Goal: Task Accomplishment & Management: Manage account settings

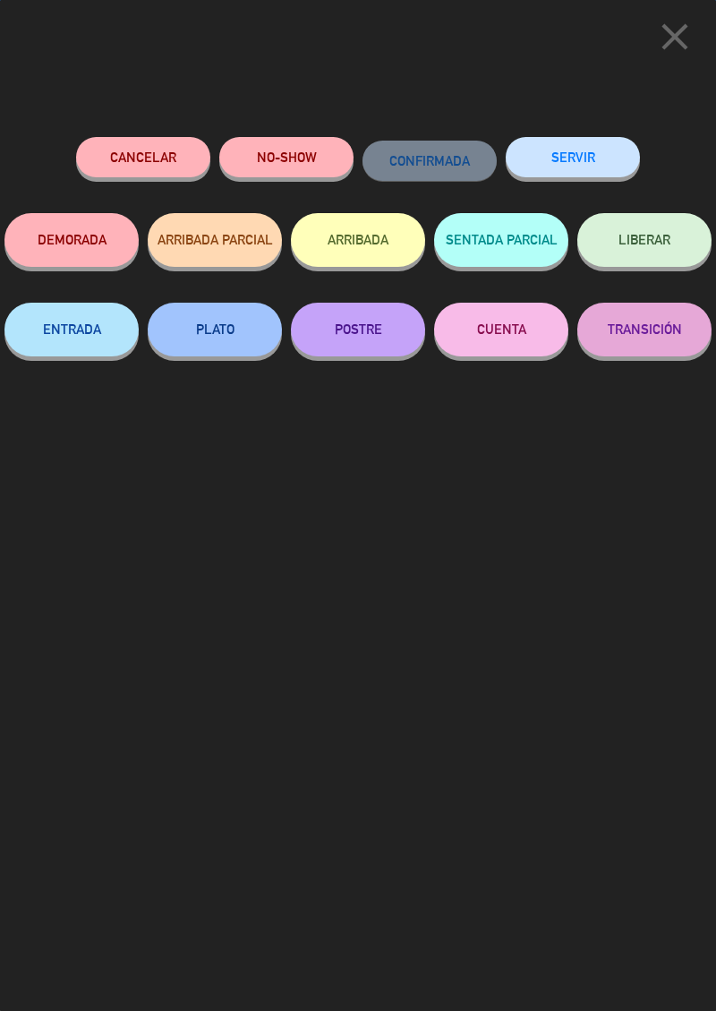
click at [595, 140] on div "SERVIR" at bounding box center [573, 175] width 134 height 76
click at [597, 167] on button "SERVIR" at bounding box center [573, 157] width 134 height 40
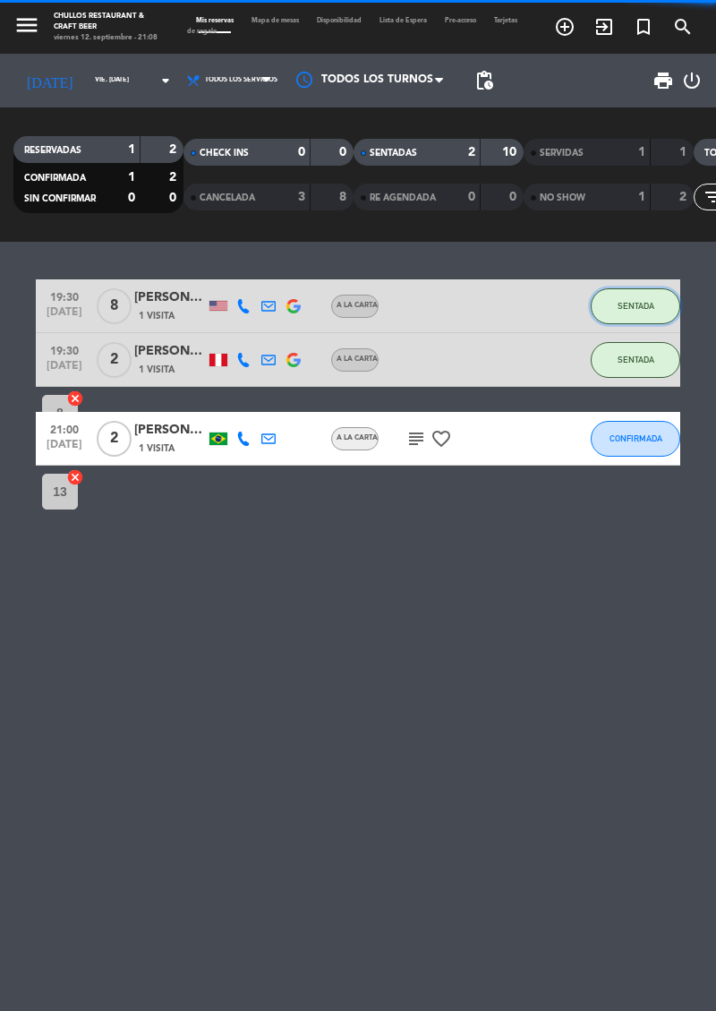
click at [640, 319] on button "SENTADA" at bounding box center [636, 306] width 90 height 36
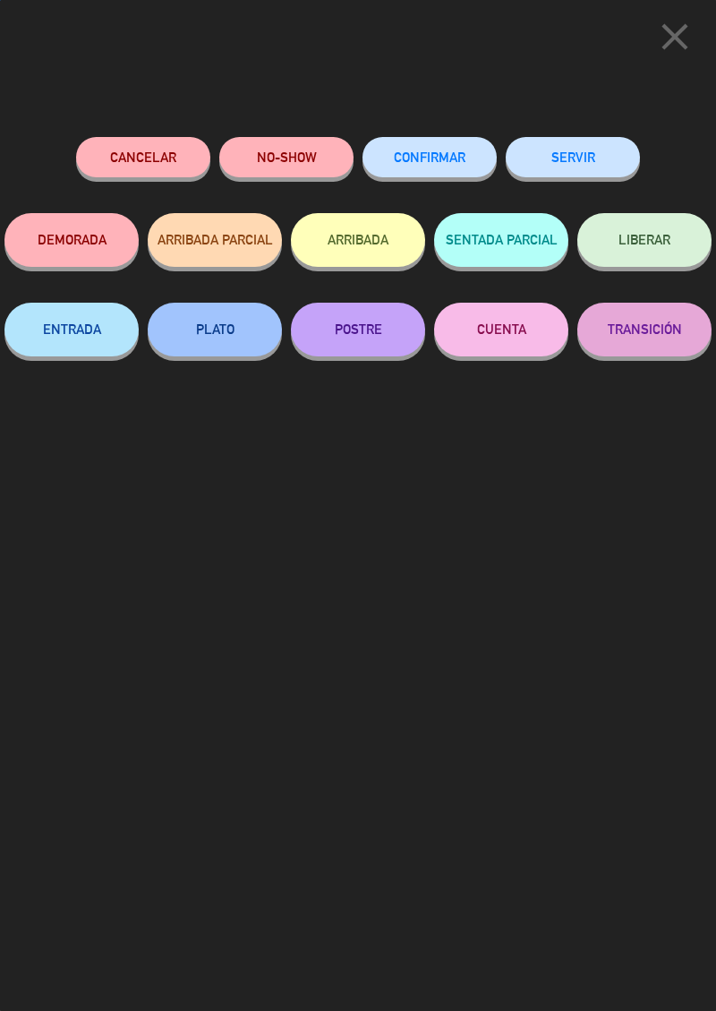
click at [582, 167] on button "SERVIR" at bounding box center [573, 157] width 134 height 40
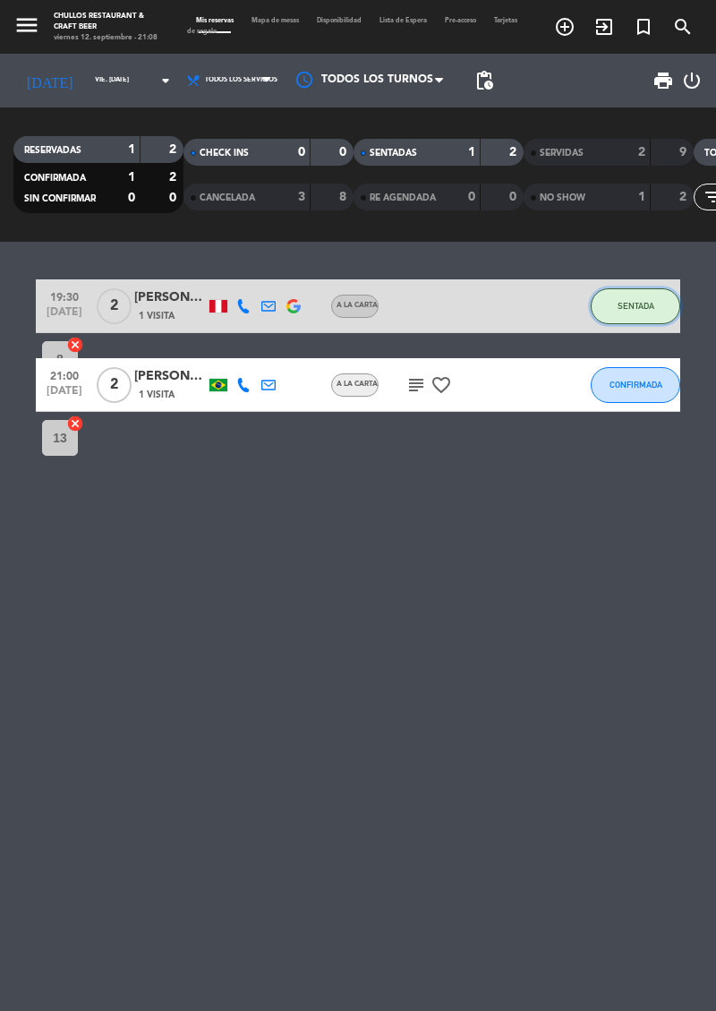
click at [652, 308] on span "SENTADA" at bounding box center [636, 306] width 37 height 10
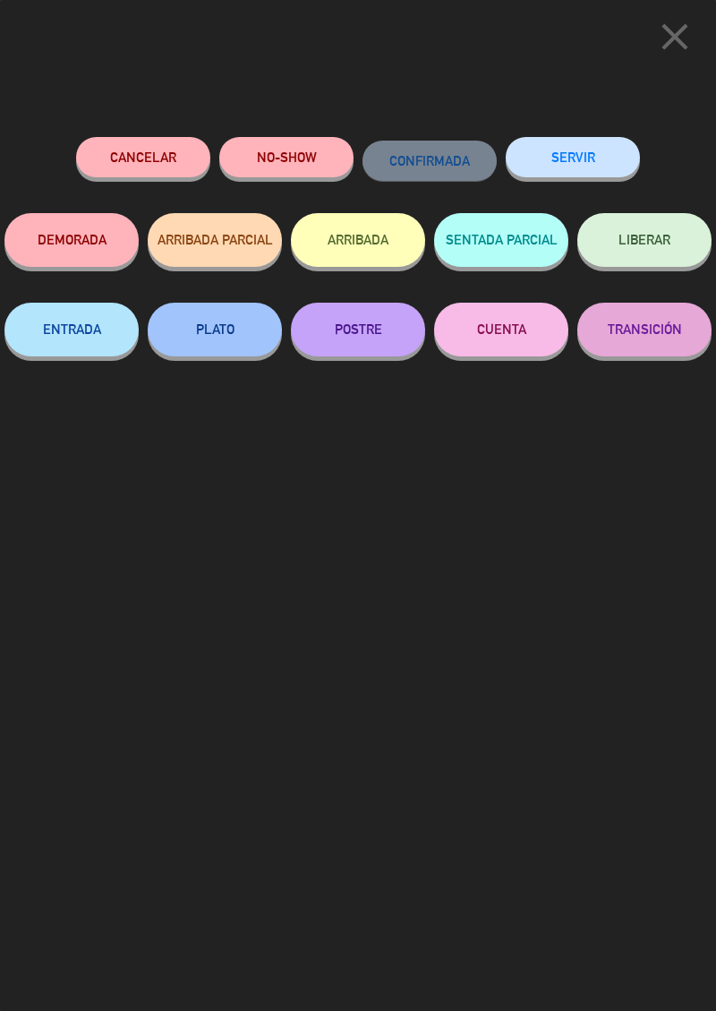
click at [591, 159] on button "SERVIR" at bounding box center [573, 157] width 134 height 40
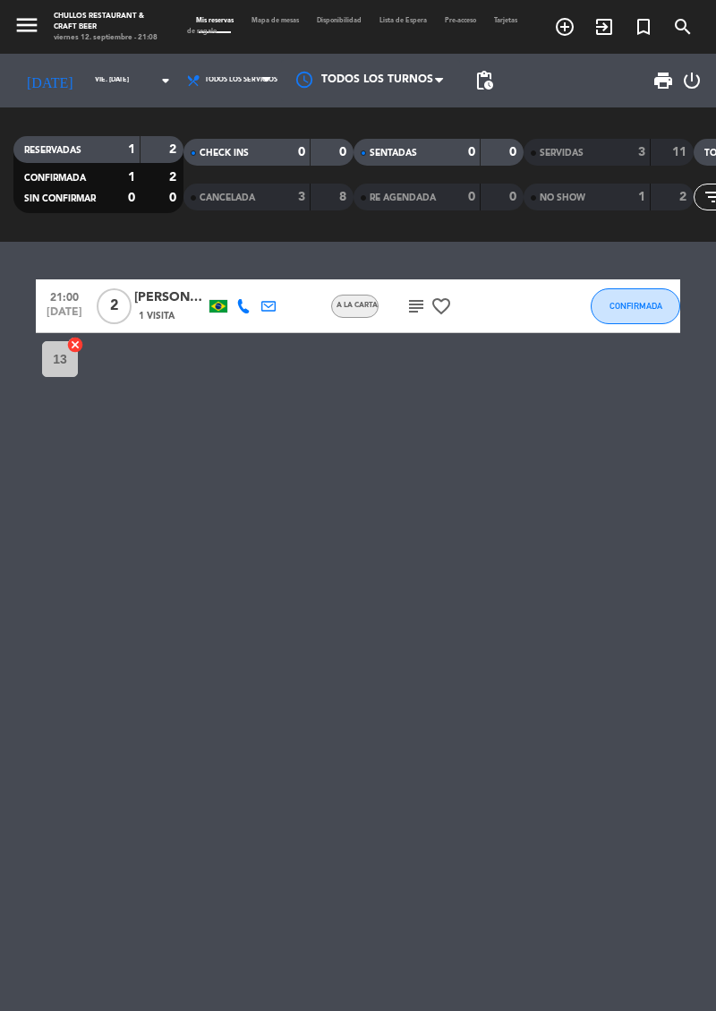
click at [423, 301] on icon "subject" at bounding box center [416, 305] width 21 height 21
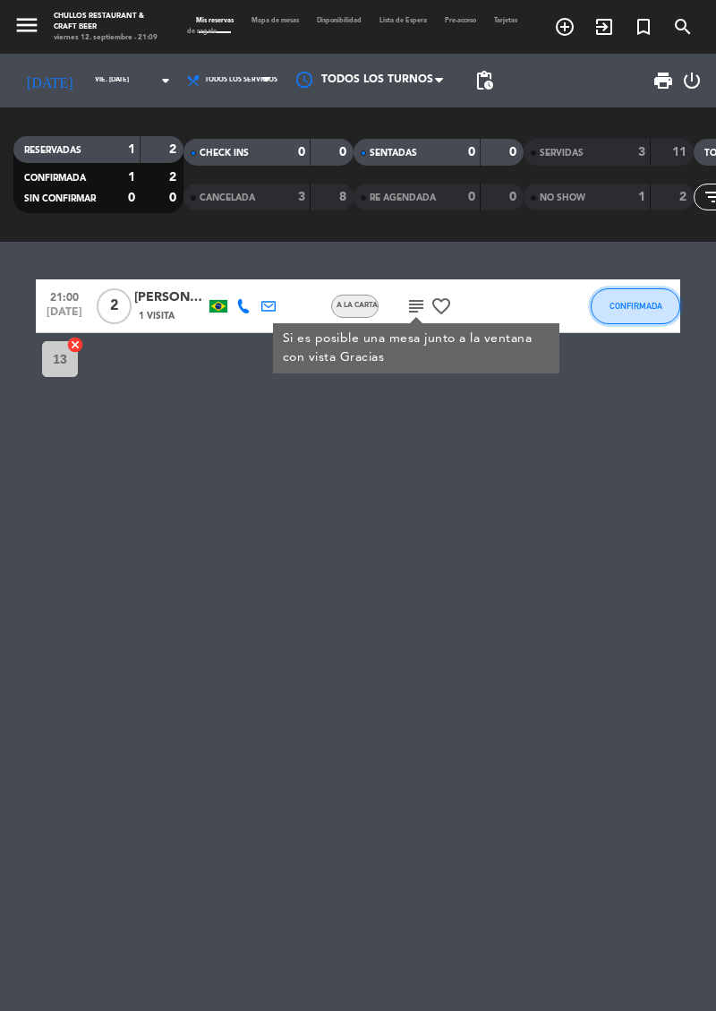
click at [629, 303] on span "CONFIRMADA" at bounding box center [636, 306] width 53 height 10
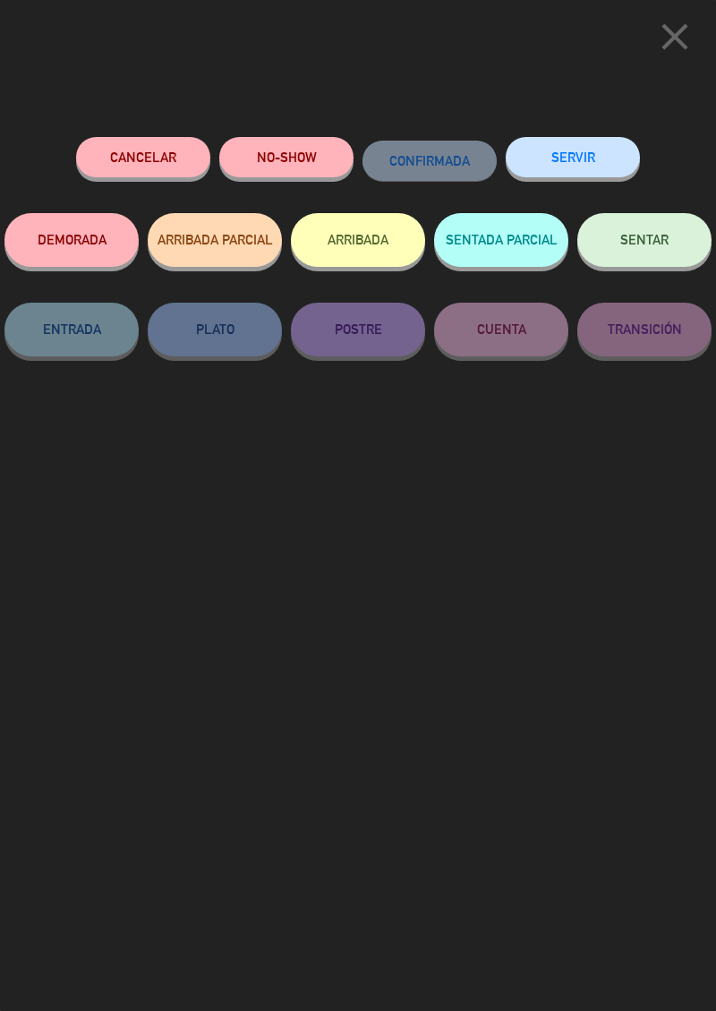
click at [595, 158] on button "SERVIR" at bounding box center [573, 157] width 134 height 40
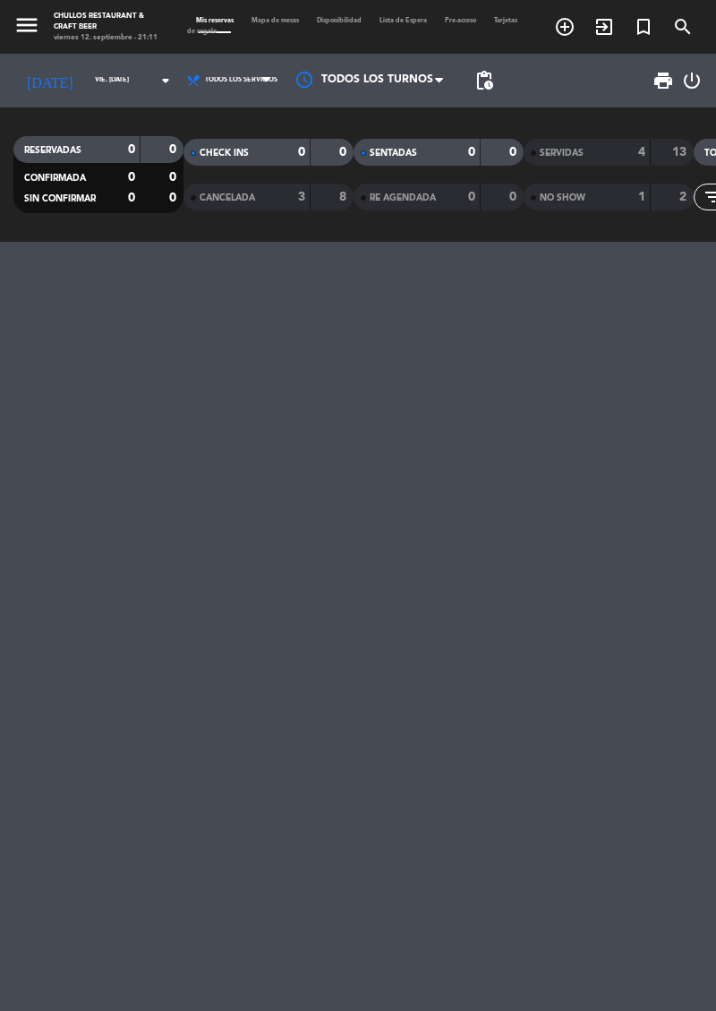
click at [0, 741] on div at bounding box center [358, 626] width 716 height 769
